Goal: Task Accomplishment & Management: Complete application form

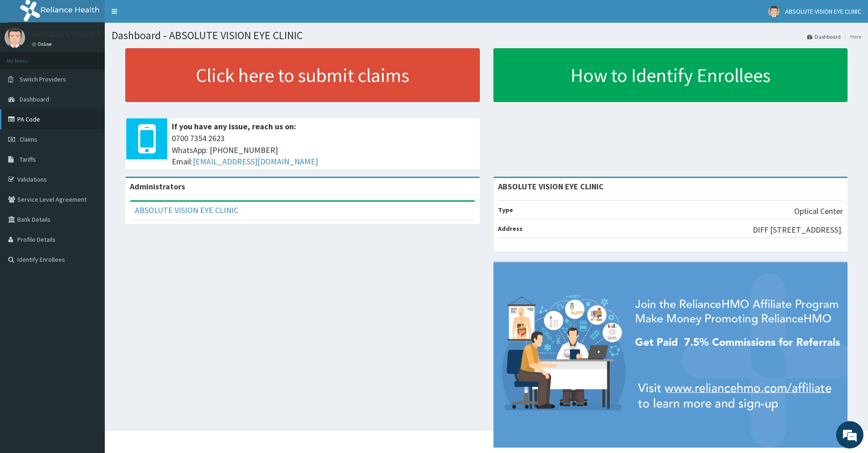
click at [33, 121] on link "PA Code" at bounding box center [52, 119] width 105 height 20
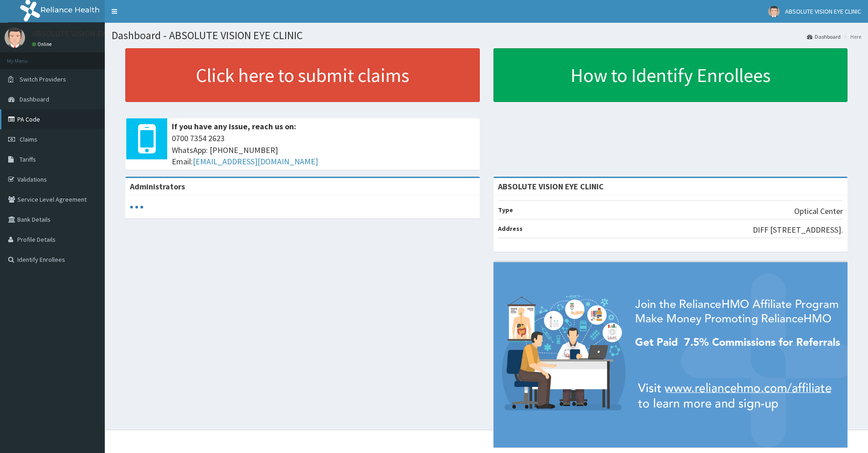
click at [36, 122] on link "PA Code" at bounding box center [52, 119] width 105 height 20
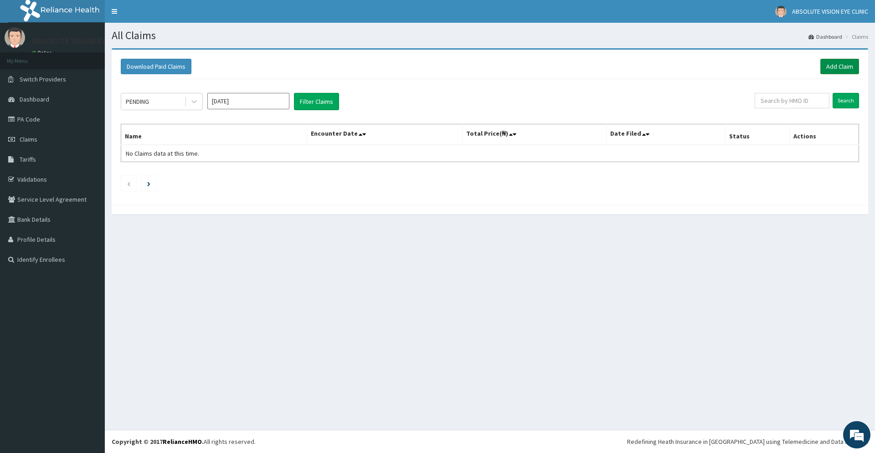
click at [828, 67] on link "Add Claim" at bounding box center [839, 66] width 39 height 15
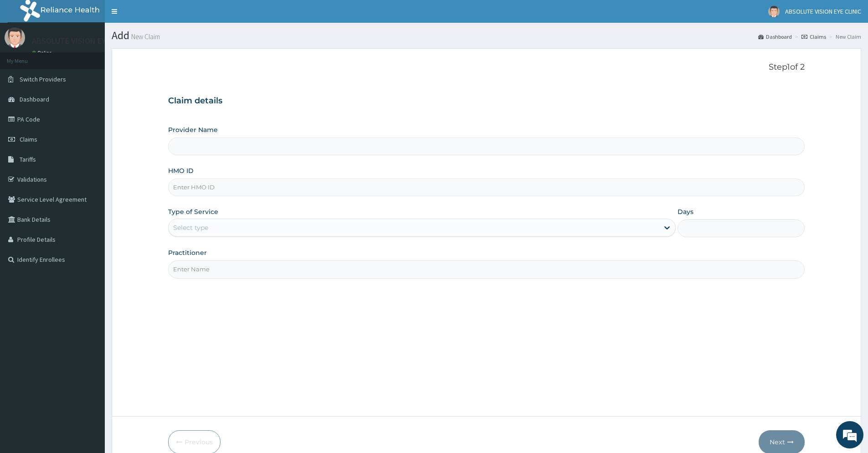
type input "ABSOLUTE VISION EYE CLINIC"
click at [206, 188] on input "HMO ID" at bounding box center [486, 188] width 637 height 18
type input "hum/10034/a"
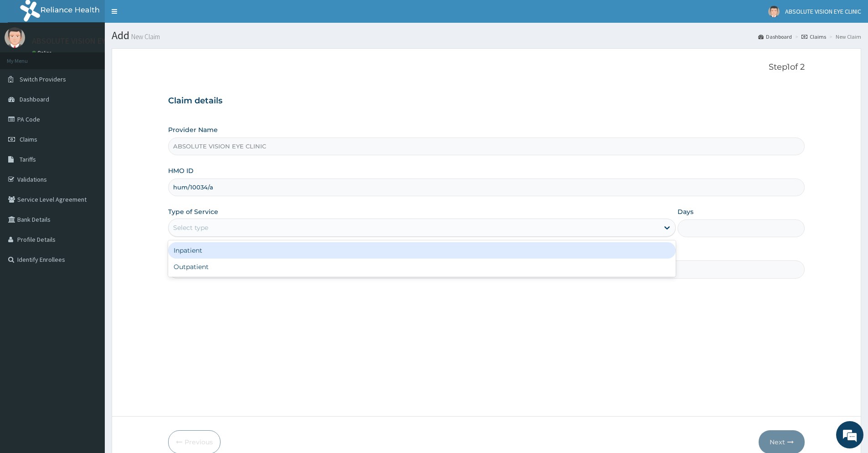
click at [217, 227] on div "Select type" at bounding box center [414, 228] width 490 height 15
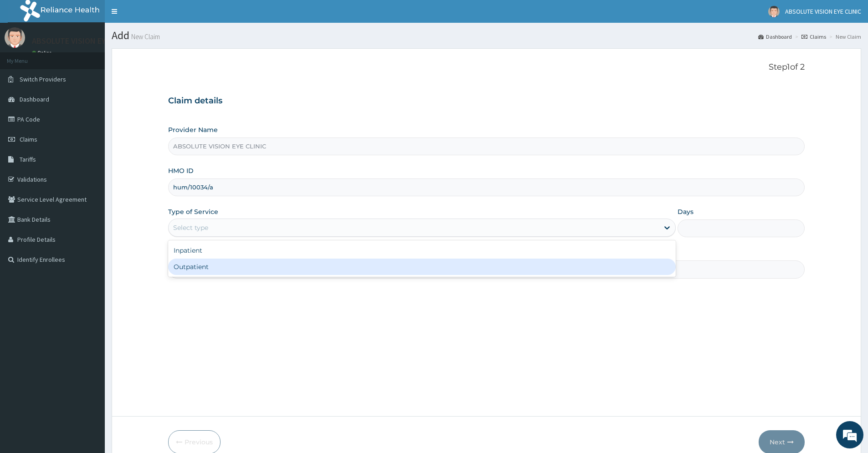
click at [218, 273] on div "Outpatient" at bounding box center [422, 267] width 508 height 16
type input "1"
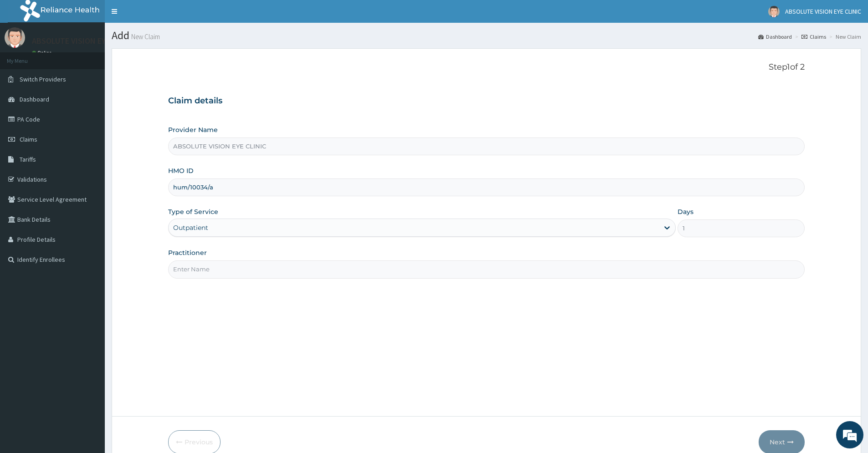
click at [230, 266] on input "Practitioner" at bounding box center [486, 270] width 637 height 18
type input "DR AMAKA"
click at [781, 446] on button "Next" at bounding box center [782, 443] width 46 height 24
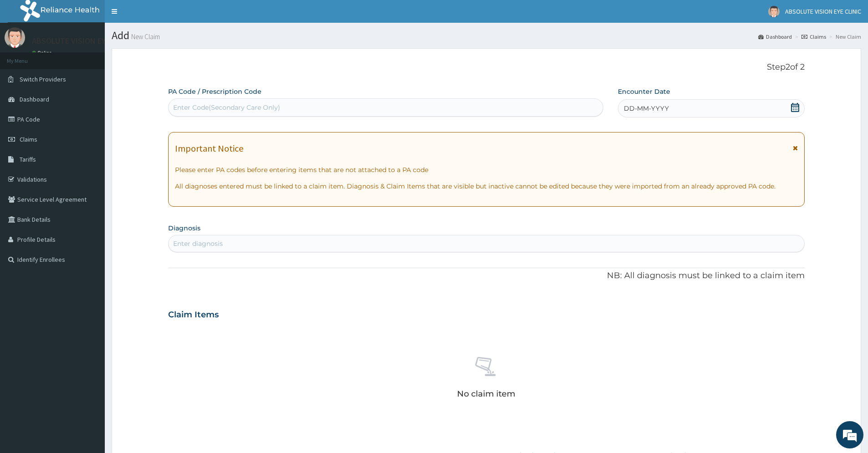
click at [298, 101] on div "Enter Code(Secondary Care Only)" at bounding box center [386, 107] width 434 height 15
type input "PA/06CEEA"
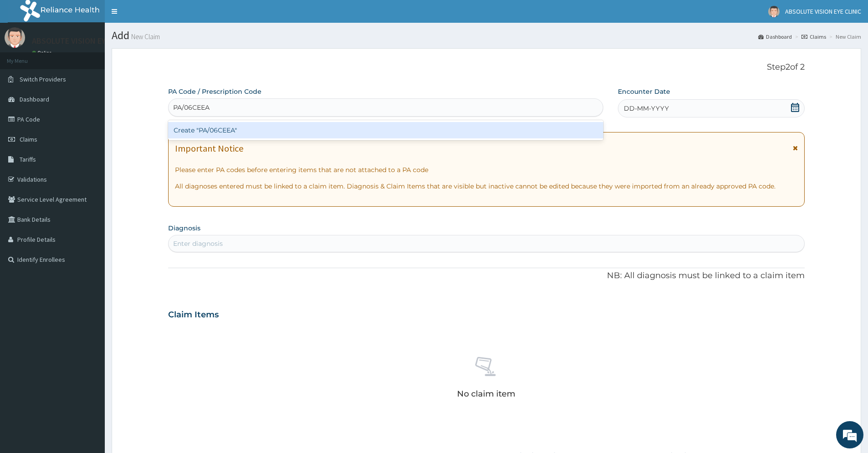
click at [300, 131] on div "Create "PA/06CEEA"" at bounding box center [385, 130] width 435 height 16
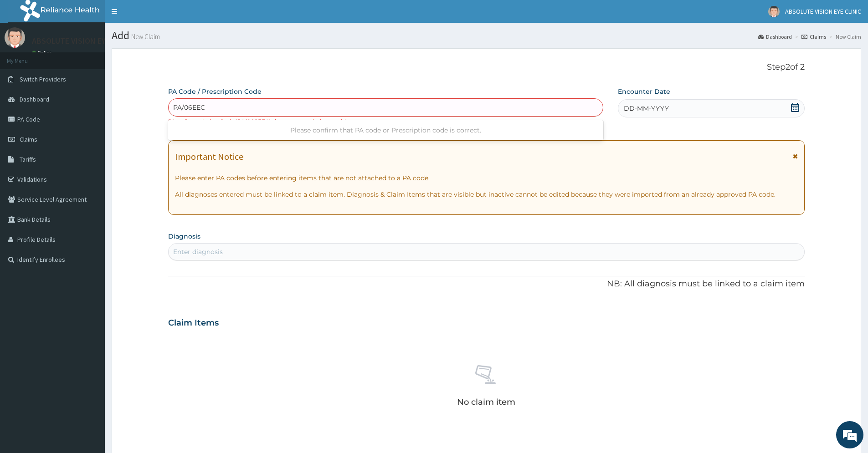
type input "PA/06EECA"
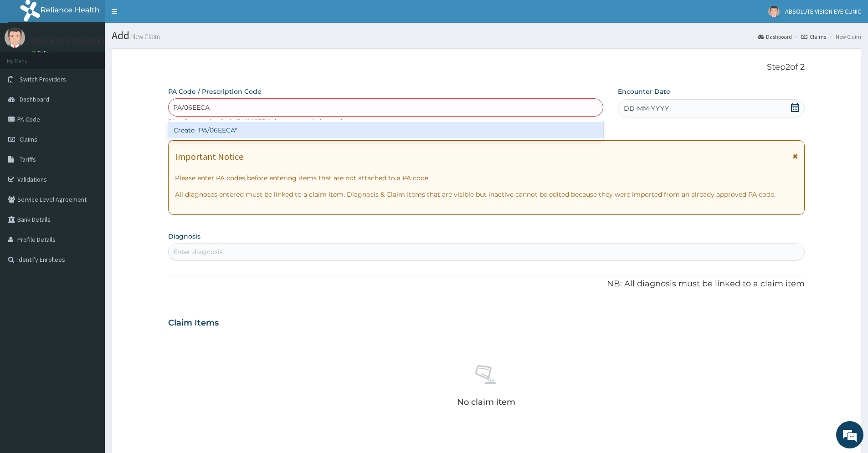
click at [254, 128] on div "Create "PA/06EECA"" at bounding box center [385, 130] width 435 height 16
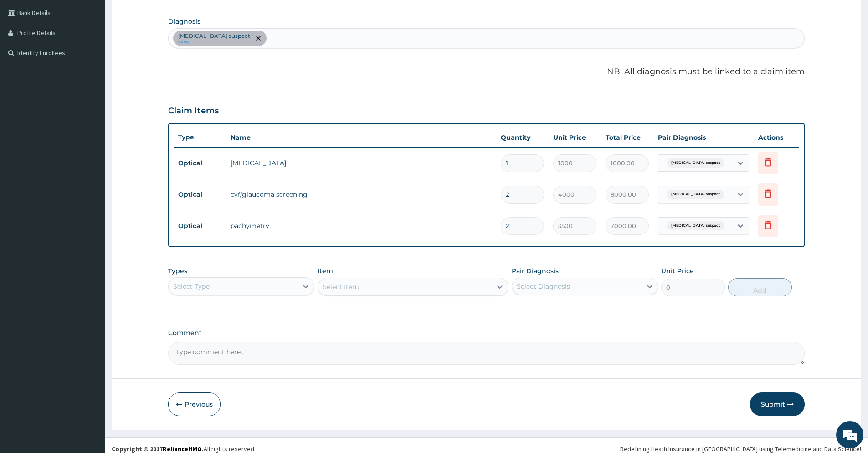
scroll to position [214, 0]
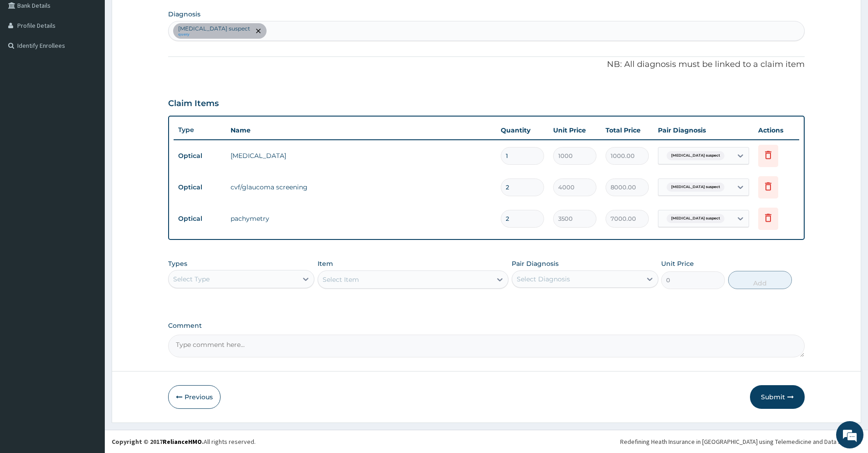
click at [220, 285] on div "Select Type" at bounding box center [233, 279] width 129 height 15
click at [243, 315] on div "Optical" at bounding box center [241, 318] width 146 height 16
click at [379, 278] on div "Select Item" at bounding box center [413, 280] width 191 height 18
drag, startPoint x: 384, startPoint y: 280, endPoint x: 412, endPoint y: 283, distance: 28.0
click at [385, 280] on div "Select Item" at bounding box center [413, 280] width 191 height 18
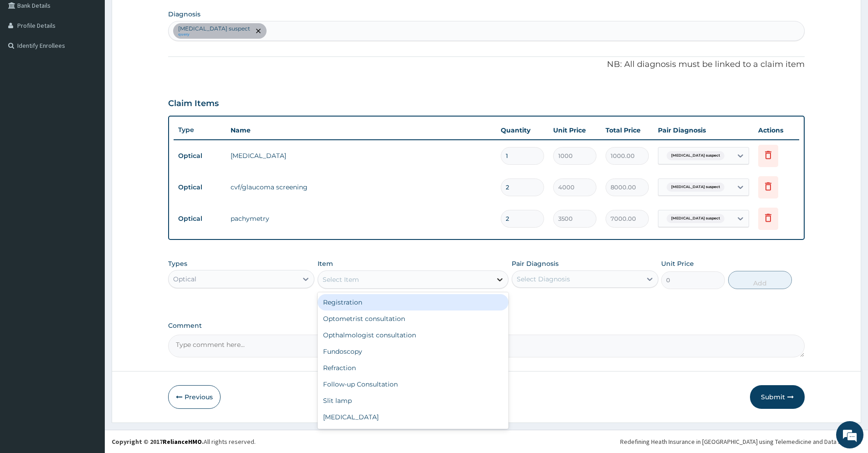
click at [504, 280] on icon at bounding box center [499, 279] width 9 height 9
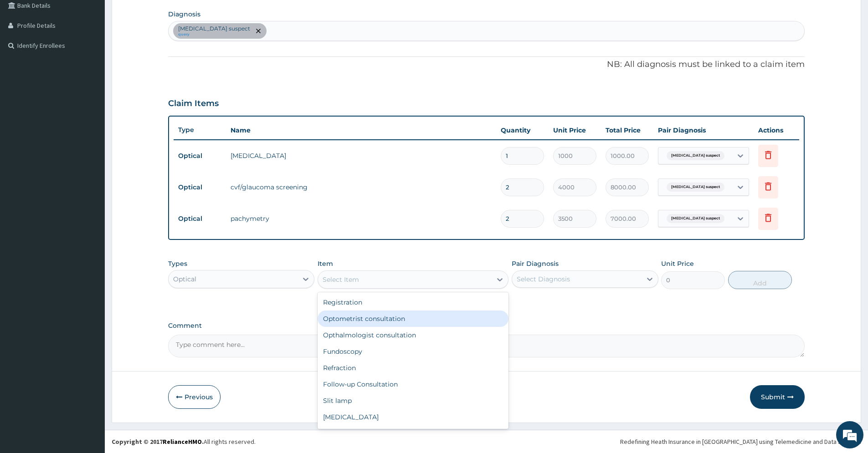
click at [824, 313] on form "Step 2 of 2 PA Code / Prescription Code PA/06EECA Encounter Date 12-08-2025 Imp…" at bounding box center [487, 128] width 750 height 589
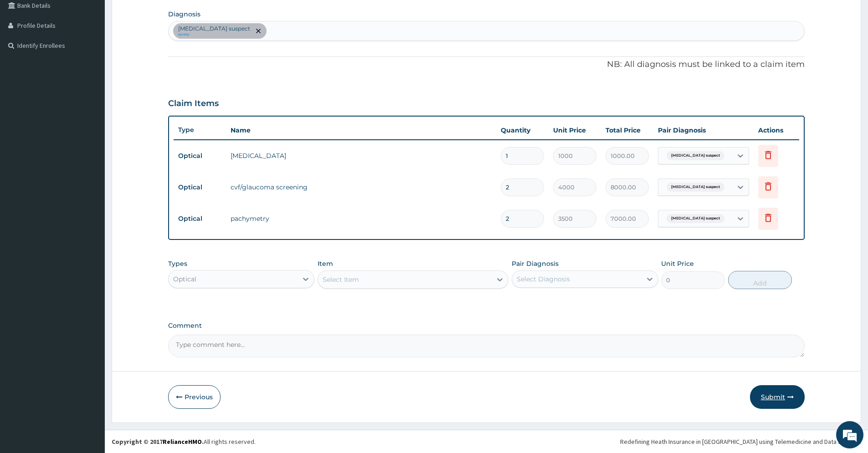
click at [777, 401] on button "Submit" at bounding box center [777, 398] width 55 height 24
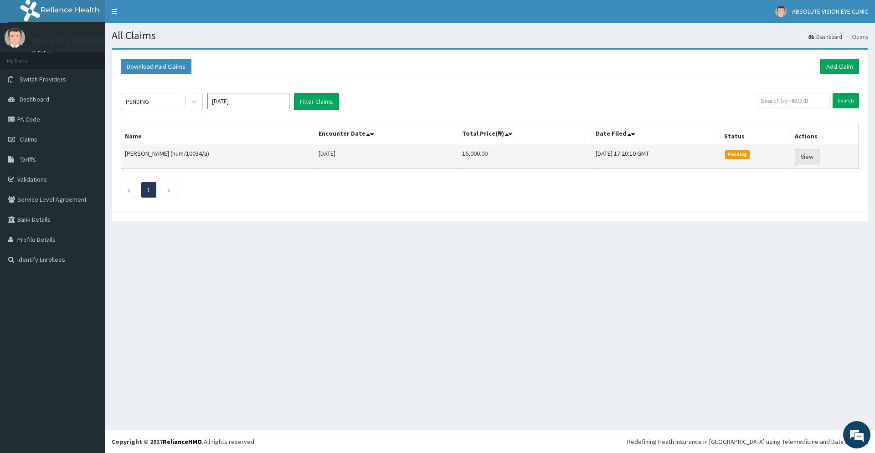
click at [809, 154] on link "View" at bounding box center [807, 156] width 25 height 15
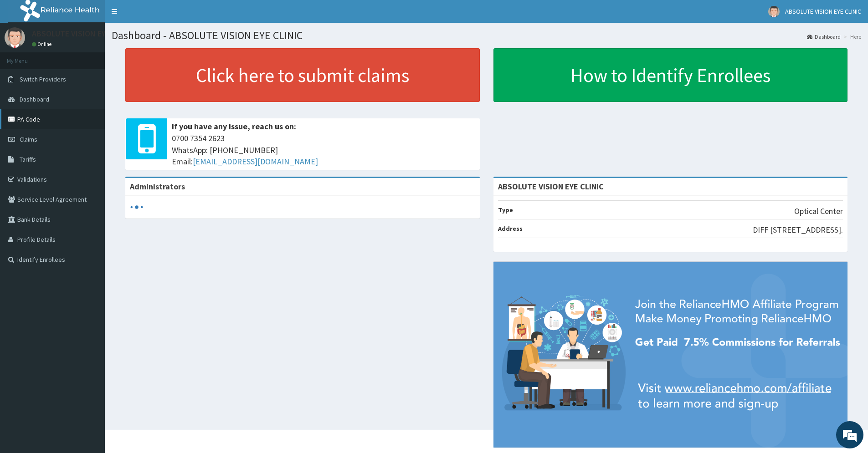
click at [38, 123] on link "PA Code" at bounding box center [52, 119] width 105 height 20
